Goal: Information Seeking & Learning: Learn about a topic

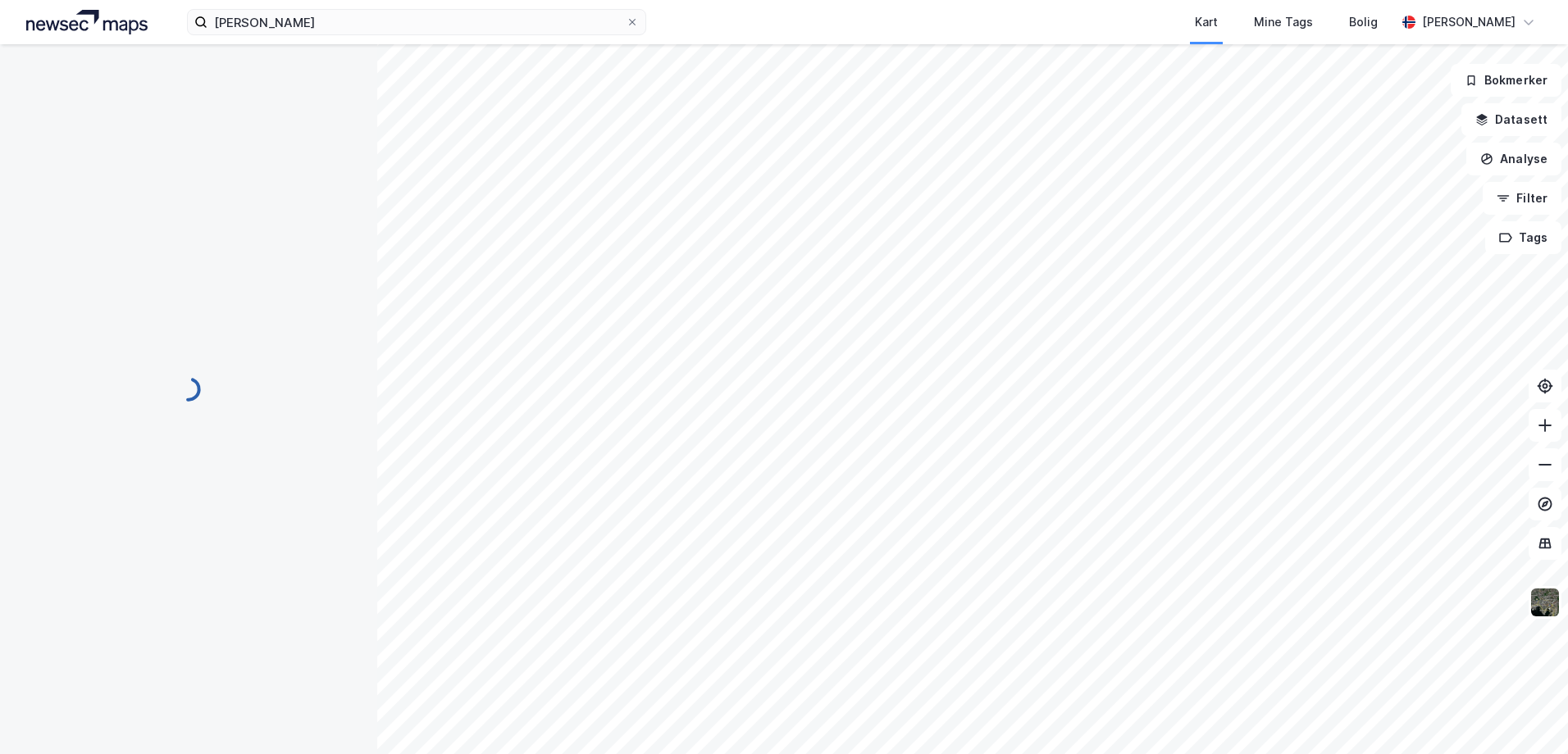
scroll to position [21, 0]
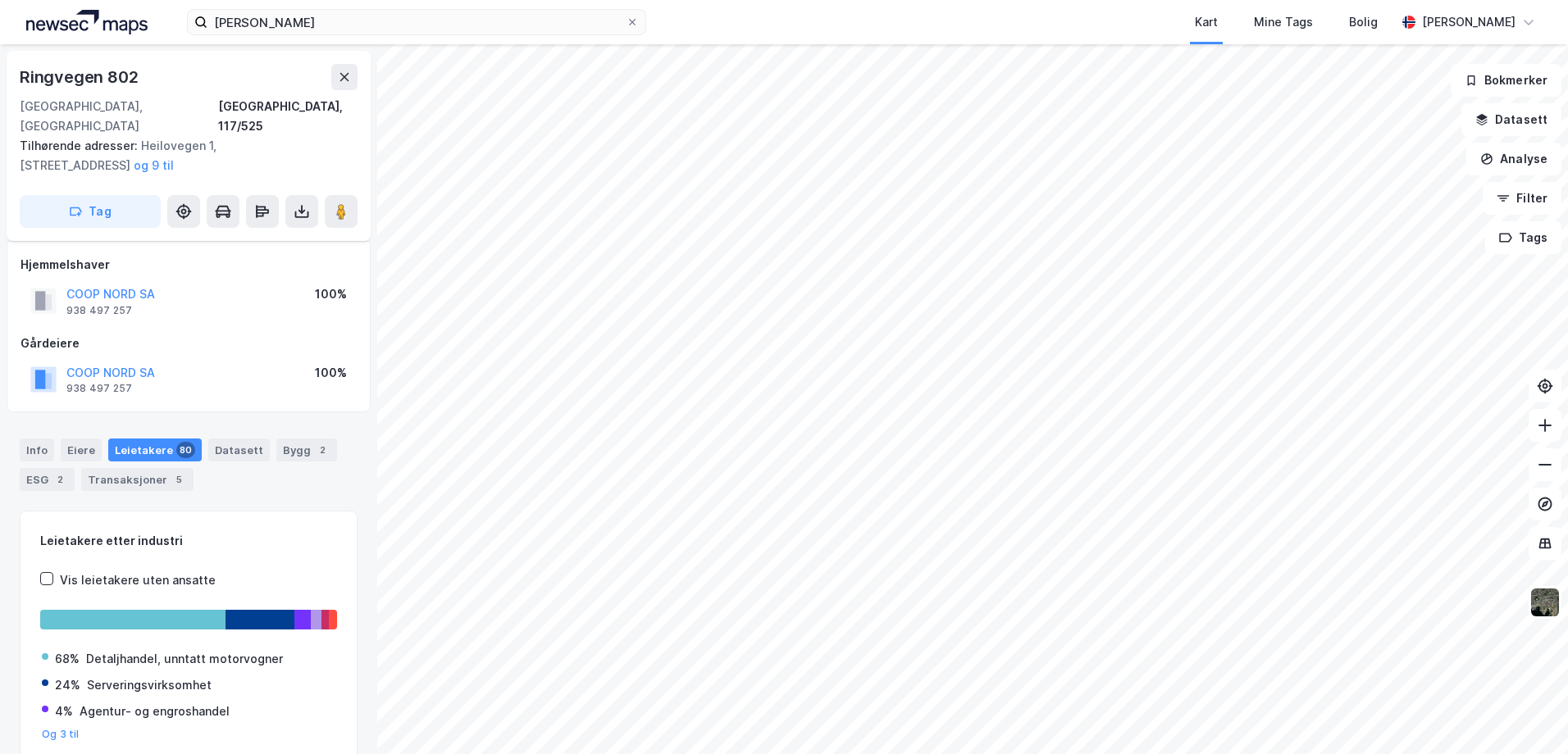
scroll to position [21, 0]
